Goal: Obtain resource: Obtain resource

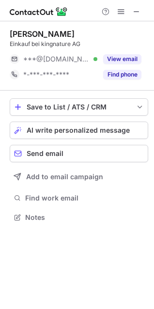
scroll to position [210, 154]
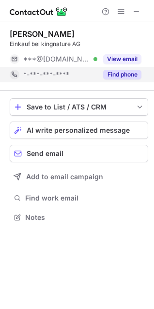
click at [116, 75] on button "Find phone" at bounding box center [122, 75] width 38 height 10
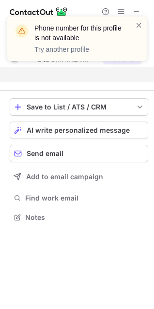
scroll to position [195, 154]
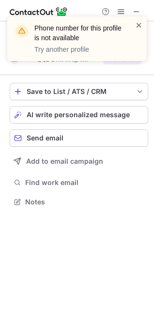
click at [138, 25] on span at bounding box center [139, 25] width 8 height 10
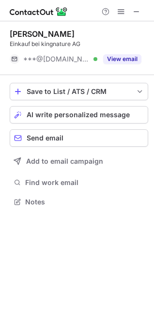
click at [137, 12] on span at bounding box center [137, 12] width 8 height 8
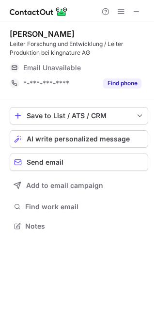
scroll to position [219, 154]
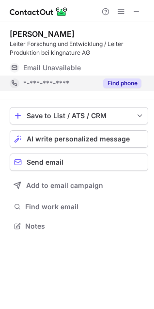
click at [119, 83] on button "Find phone" at bounding box center [122, 83] width 38 height 10
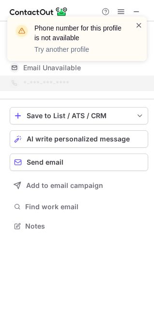
click at [138, 27] on span at bounding box center [139, 25] width 8 height 10
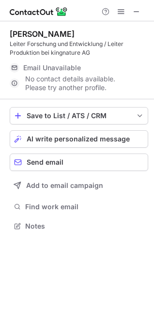
click at [135, 12] on span at bounding box center [137, 12] width 8 height 8
